Goal: Information Seeking & Learning: Learn about a topic

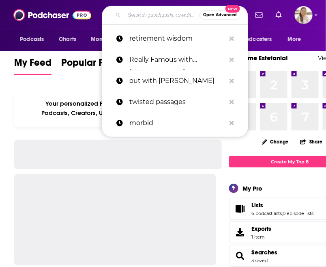
click at [140, 17] on input "Search podcasts, credits, & more..." at bounding box center [161, 15] width 75 height 13
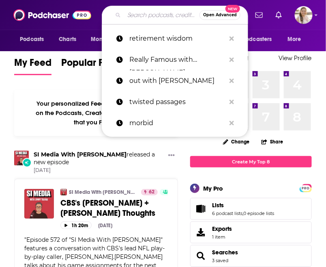
paste input "● Communicast"
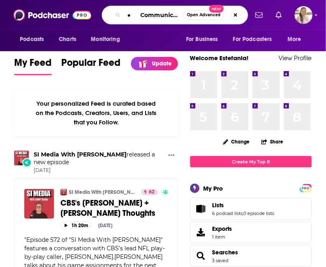
scroll to position [0, 2]
click at [139, 16] on input "● Communicast" at bounding box center [153, 15] width 59 height 13
type input "Communicast"
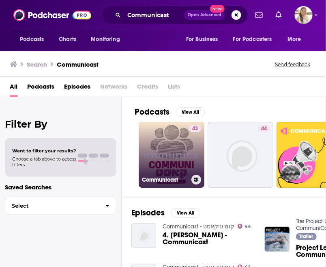
click at [180, 140] on link "43 Communicast" at bounding box center [172, 155] width 66 height 66
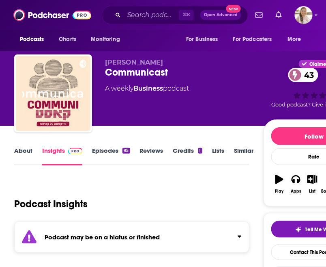
click at [130, 240] on strong "Podcast may be on a hiatus or finished" at bounding box center [102, 237] width 115 height 8
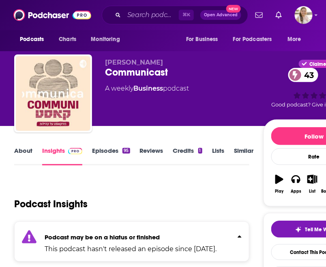
click at [130, 240] on strong "Podcast may be on a hiatus or finished" at bounding box center [102, 237] width 115 height 8
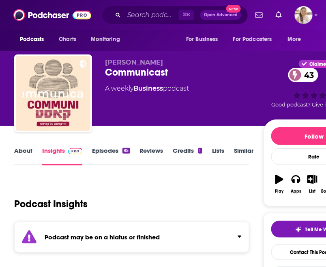
click at [130, 240] on strong "Podcast may be on a hiatus or finished" at bounding box center [102, 237] width 115 height 8
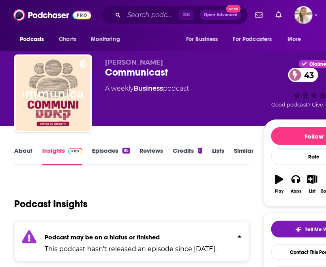
click at [130, 240] on strong "Podcast may be on a hiatus or finished" at bounding box center [102, 237] width 115 height 8
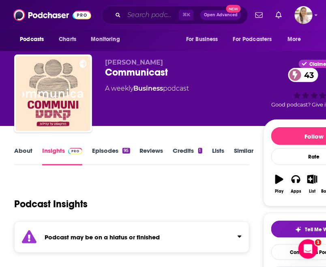
click at [142, 10] on input "Search podcasts, credits, & more..." at bounding box center [151, 15] width 55 height 13
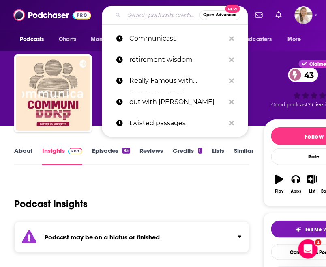
paste input "● Cultivating H.E.R. Space"
type input "● Cultivating H.E.R. Space"
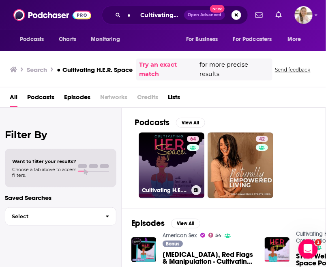
click at [170, 163] on link "64 Cultivating H.E.R. Space: Uplifting Conversations for the Black Woman" at bounding box center [172, 165] width 66 height 66
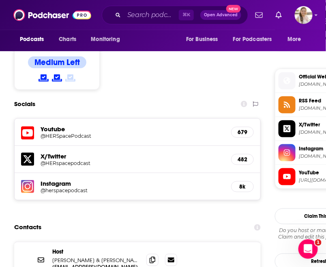
scroll to position [694, 0]
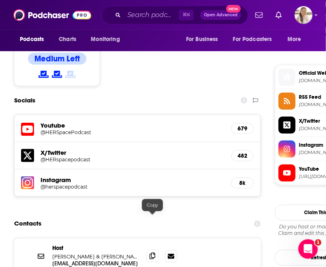
click at [153, 252] on icon at bounding box center [153, 255] width 6 height 6
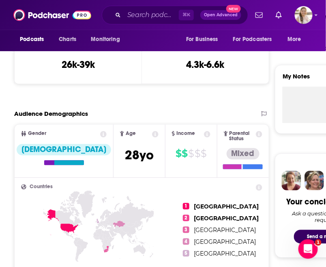
scroll to position [0, 0]
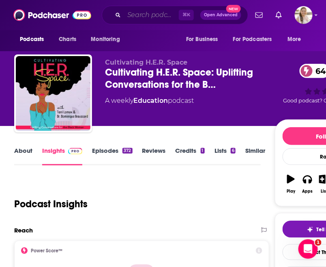
click at [149, 13] on input "Search podcasts, credits, & more..." at bounding box center [151, 15] width 55 height 13
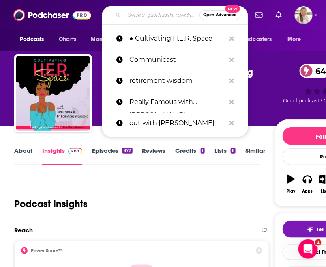
paste input "● [PERSON_NAME]"
type input "● [PERSON_NAME]"
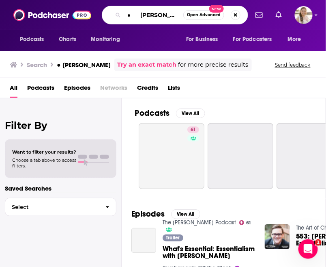
click at [140, 15] on input "● [PERSON_NAME]" at bounding box center [153, 15] width 59 height 13
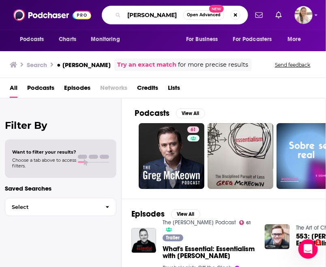
type input "[PERSON_NAME]"
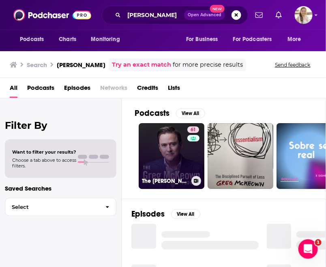
click at [175, 157] on link "61 The [PERSON_NAME] Podcast" at bounding box center [172, 156] width 66 height 66
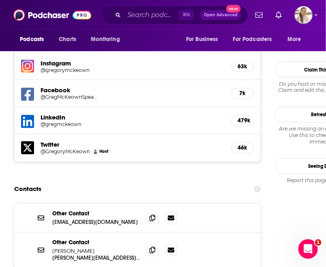
scroll to position [812, 0]
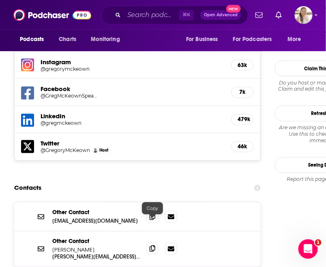
click at [154, 245] on icon at bounding box center [153, 248] width 6 height 6
click at [153, 213] on icon at bounding box center [153, 216] width 6 height 6
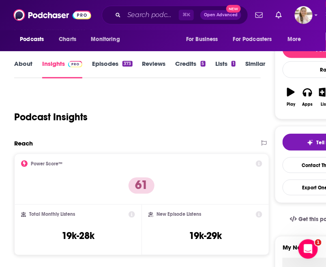
scroll to position [0, 0]
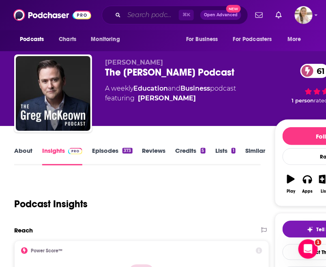
click at [136, 15] on input "Search podcasts, credits, & more..." at bounding box center [151, 15] width 55 height 13
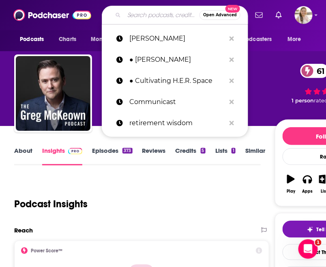
paste input "● [PERSON_NAME]"
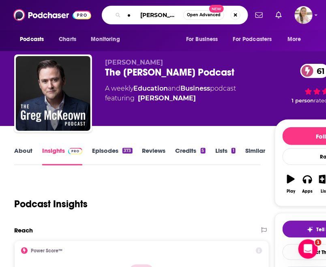
click at [142, 13] on input "● [PERSON_NAME]" at bounding box center [153, 15] width 59 height 13
click at [142, 17] on input "● [PERSON_NAME]" at bounding box center [153, 15] width 59 height 13
type input "[PERSON_NAME]"
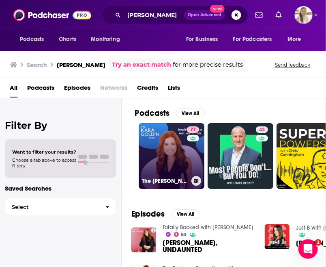
click at [144, 148] on link "77 The [PERSON_NAME] Show" at bounding box center [172, 156] width 66 height 66
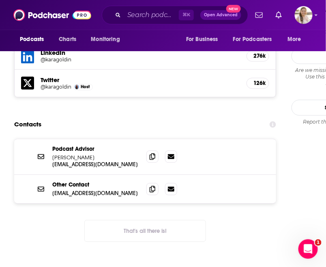
scroll to position [892, 0]
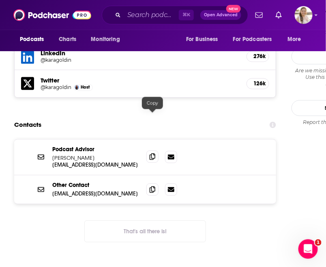
click at [154, 153] on icon at bounding box center [153, 156] width 6 height 6
click at [153, 186] on icon at bounding box center [153, 189] width 6 height 6
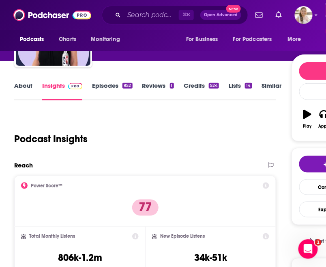
scroll to position [0, 0]
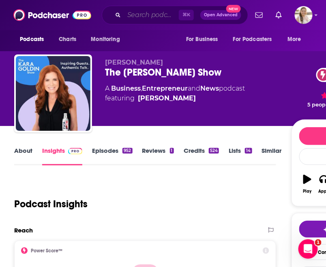
click at [140, 12] on input "Search podcasts, credits, & more..." at bounding box center [151, 15] width 55 height 13
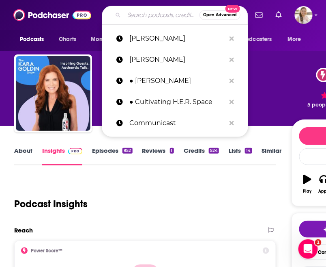
paste input "● School of Greatness"
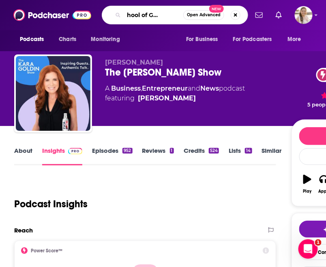
click at [131, 15] on input "● School of Greatness" at bounding box center [153, 15] width 59 height 13
type input "School of Greatness"
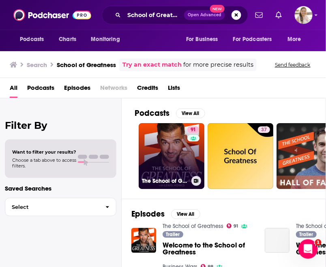
click at [170, 142] on link "91 The School of Greatness" at bounding box center [172, 156] width 66 height 66
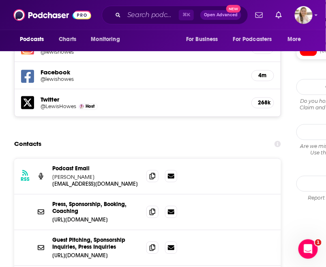
scroll to position [849, 0]
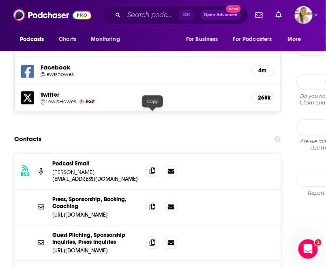
click at [155, 168] on icon at bounding box center [153, 171] width 6 height 6
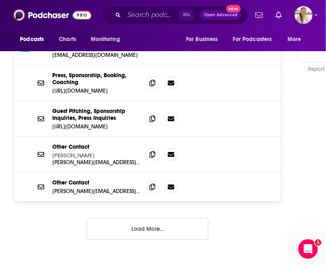
scroll to position [974, 0]
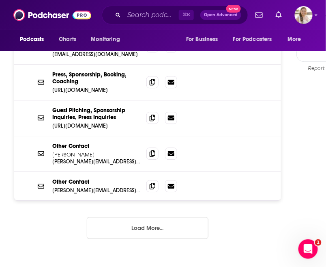
click at [146, 217] on button "Load More..." at bounding box center [148, 228] width 122 height 22
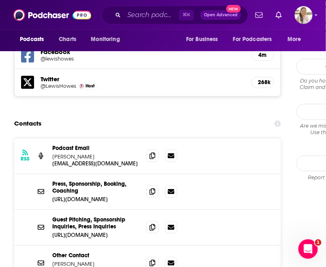
scroll to position [858, 0]
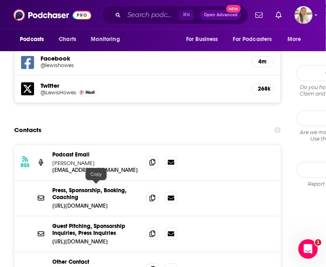
click at [66, 238] on p "[URL][DOMAIN_NAME]" at bounding box center [96, 241] width 88 height 7
click at [133, 15] on input "Search podcasts, credits, & more..." at bounding box center [151, 15] width 55 height 13
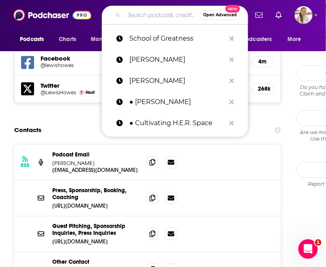
paste input "Art of Communication"
type input "Art of Communication"
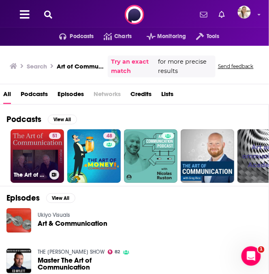
click at [27, 157] on link "51 The Art of Communication" at bounding box center [38, 156] width 54 height 54
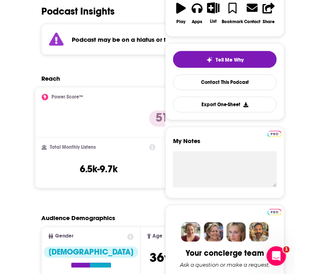
scroll to position [170, 0]
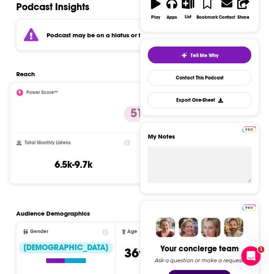
click at [89, 32] on strong "Podcast may be on a hiatus or finished" at bounding box center [104, 35] width 115 height 8
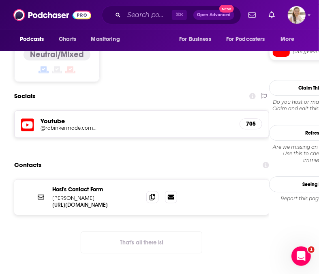
scroll to position [773, 0]
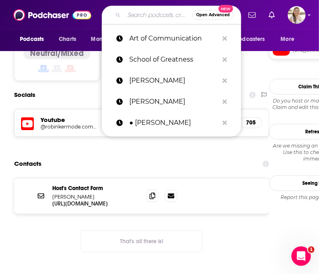
click at [131, 12] on input "Search podcasts, credits, & more..." at bounding box center [158, 15] width 69 height 13
paste input "● Black Enterprise"
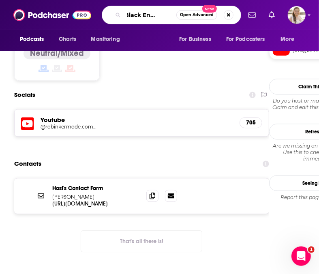
click at [129, 15] on input "● Black Enterprise" at bounding box center [150, 15] width 52 height 13
type input "Black Enterprise"
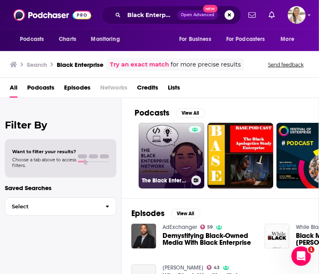
click at [168, 142] on link "The Black Enterprise Network" at bounding box center [172, 156] width 66 height 66
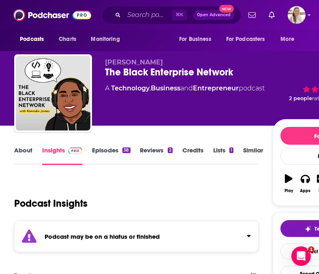
click at [148, 238] on strong "Podcast may be on a hiatus or finished" at bounding box center [102, 237] width 115 height 8
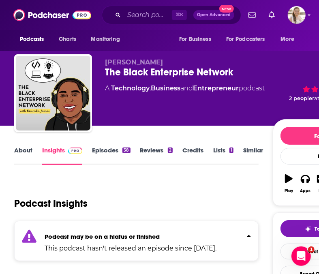
click at [148, 238] on strong "Podcast may be on a hiatus or finished" at bounding box center [102, 237] width 115 height 8
